Goal: Find specific page/section: Find specific page/section

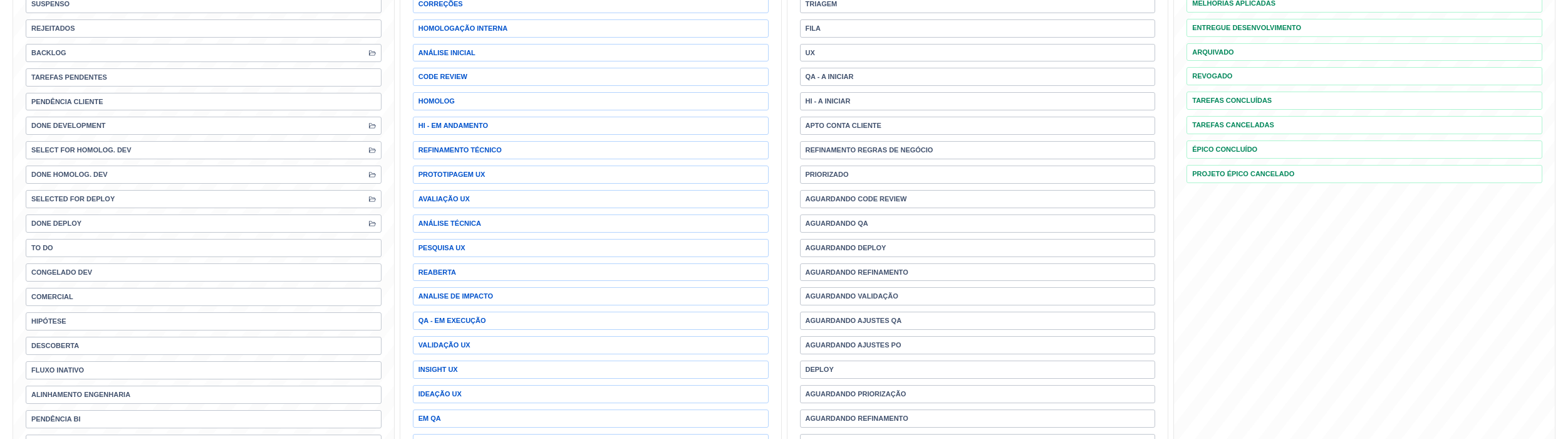
scroll to position [279, 0]
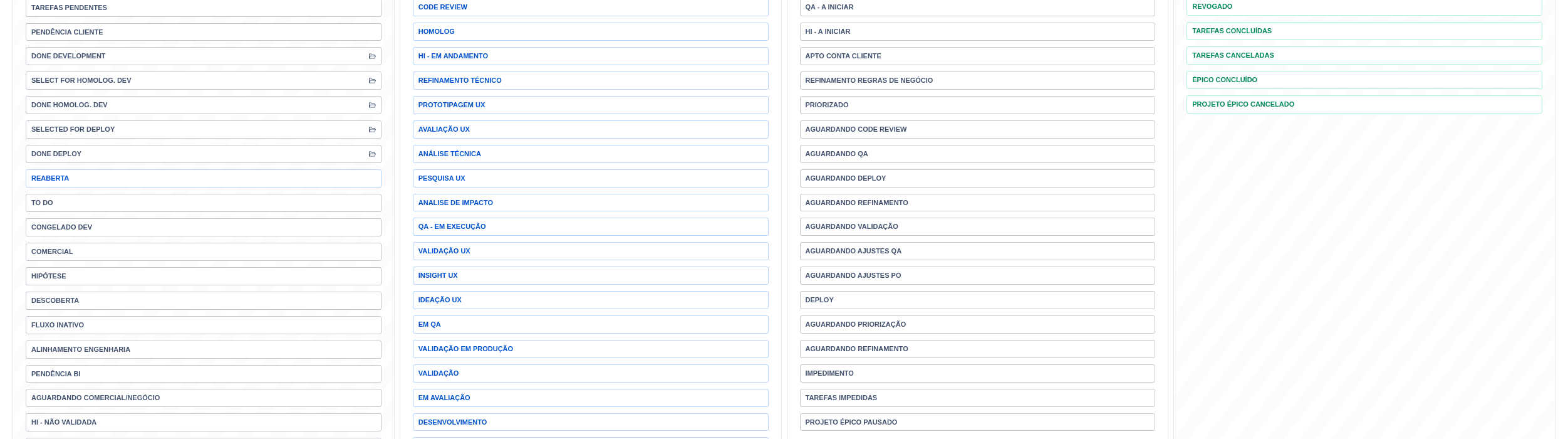
click at [169, 188] on span "Reaberta" at bounding box center [204, 178] width 356 height 19
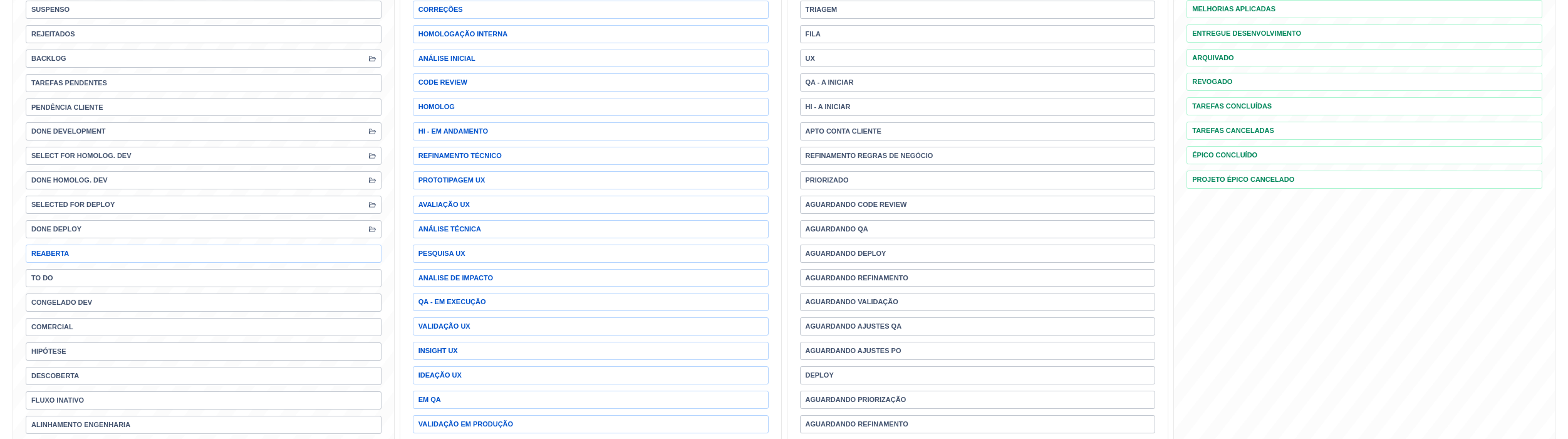
scroll to position [209, 0]
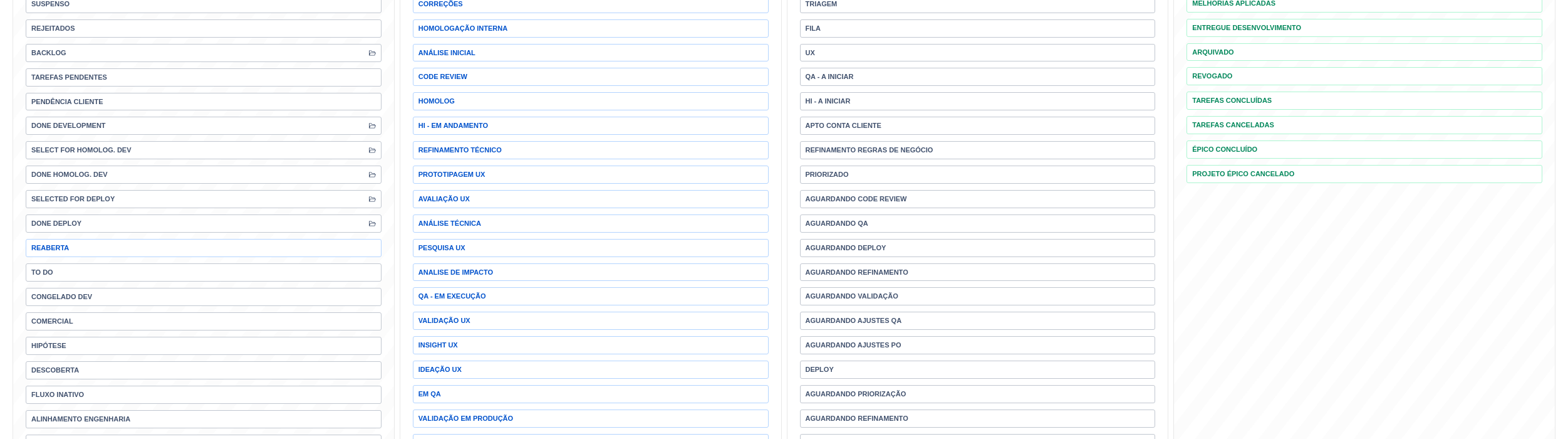
click at [93, 233] on span "Done Deploy" at bounding box center [204, 223] width 356 height 19
click at [375, 227] on icon "icon: folder-open" at bounding box center [373, 224] width 7 height 5
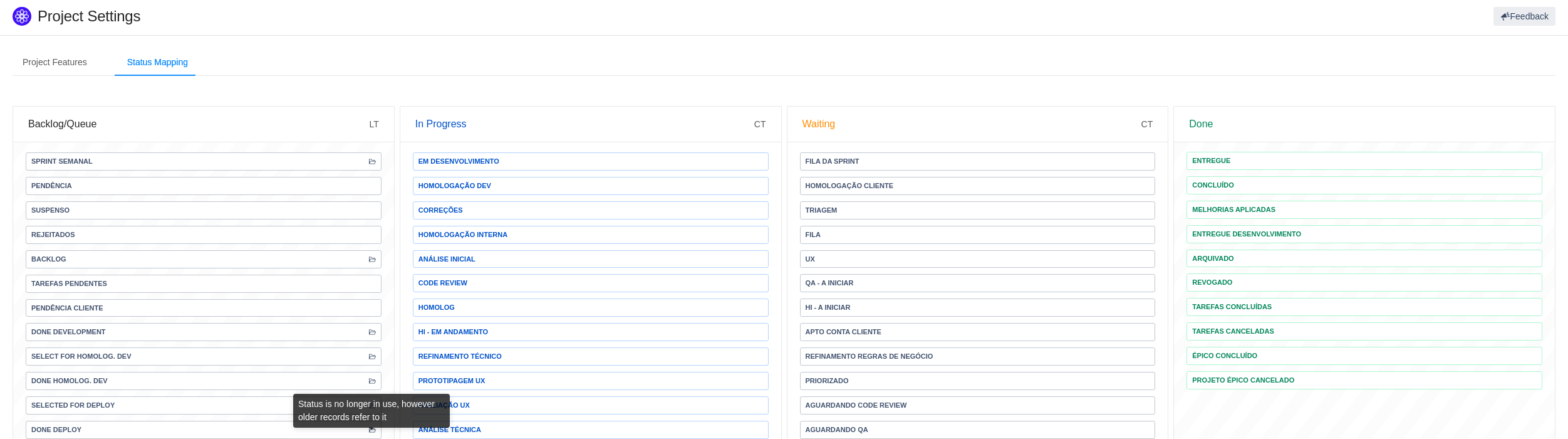
scroll to position [0, 0]
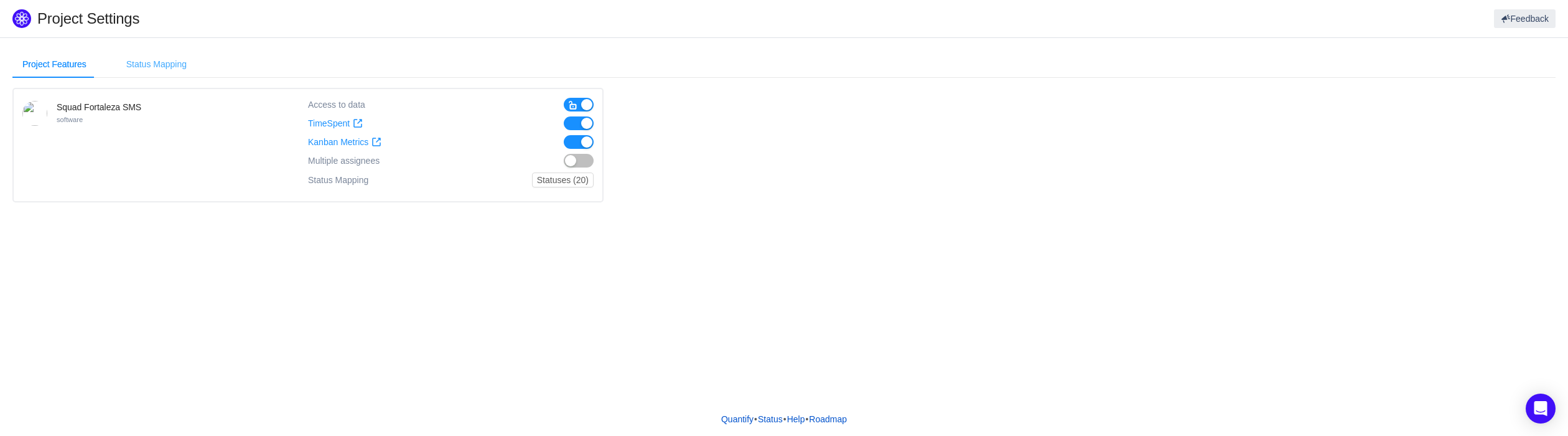
click at [144, 59] on div "Status Mapping" at bounding box center [157, 65] width 81 height 28
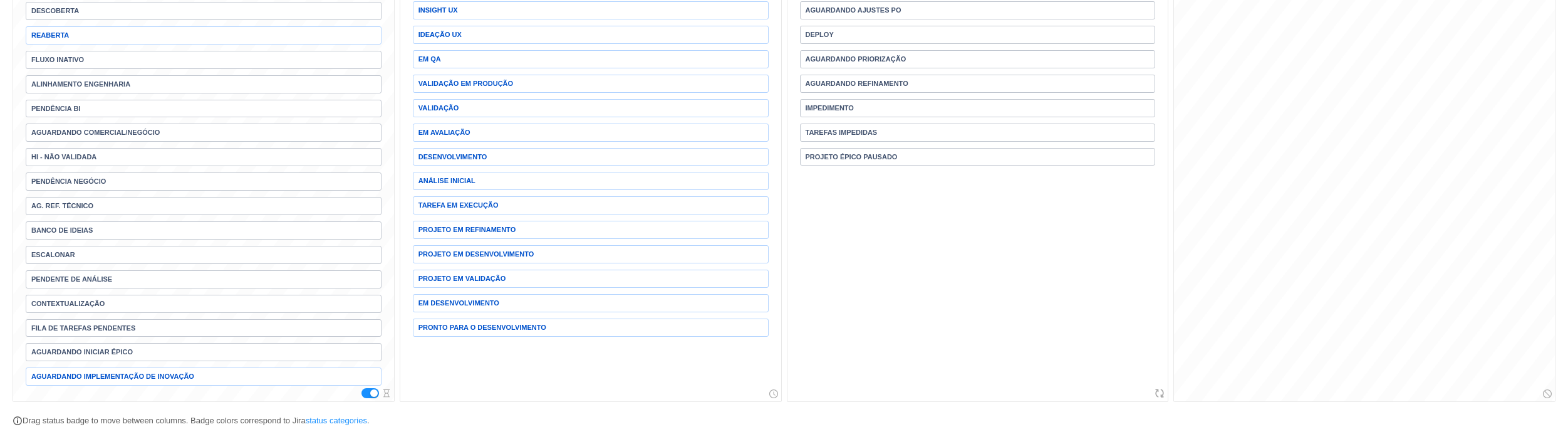
scroll to position [556, 0]
